Goal: Task Accomplishment & Management: Complete application form

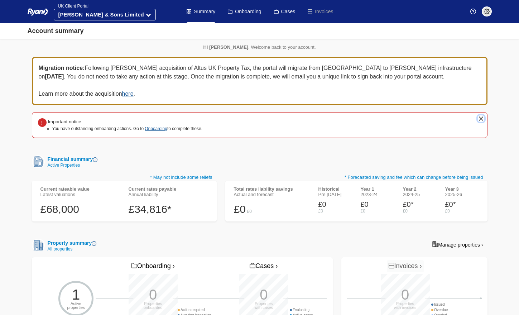
click at [480, 118] on button "close" at bounding box center [481, 118] width 6 height 6
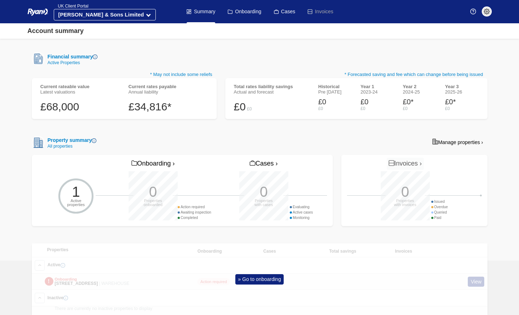
scroll to position [92, 0]
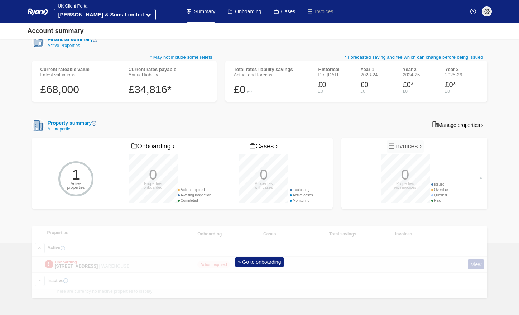
click at [98, 264] on div "» Go to onboarding" at bounding box center [260, 262] width 456 height 72
click at [266, 258] on link "» Go to onboarding" at bounding box center [259, 262] width 49 height 10
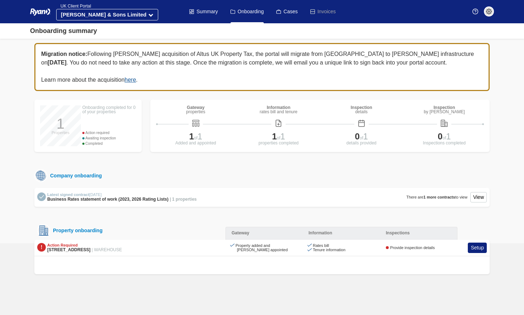
click at [444, 214] on div "Migration notice: Following [PERSON_NAME] acquisition of Altus UK Property Tax,…" at bounding box center [262, 158] width 464 height 231
click at [235, 172] on div "Company onboarding" at bounding box center [262, 175] width 456 height 13
click at [473, 251] on link "Setup" at bounding box center [477, 247] width 19 height 10
click at [481, 248] on link "Setup" at bounding box center [477, 247] width 19 height 10
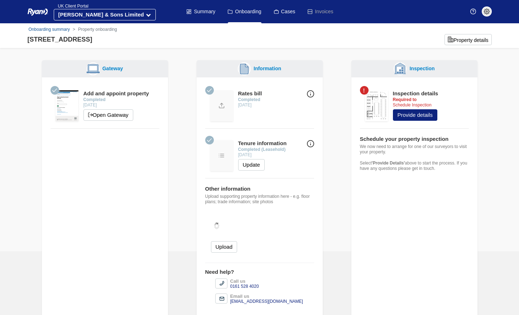
click at [373, 109] on img at bounding box center [376, 105] width 23 height 31
click at [423, 93] on div "Inspection details" at bounding box center [415, 93] width 45 height 7
click at [410, 112] on button "Provide details" at bounding box center [415, 114] width 44 height 11
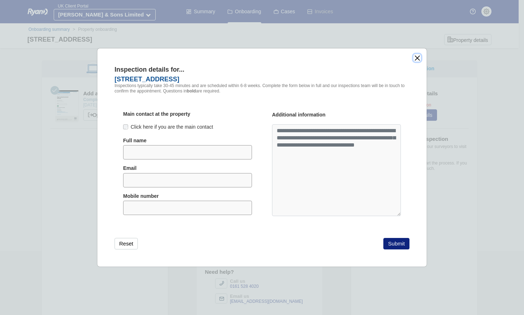
click at [418, 58] on button "close" at bounding box center [418, 58] width 8 height 8
